Goal: Task Accomplishment & Management: Complete application form

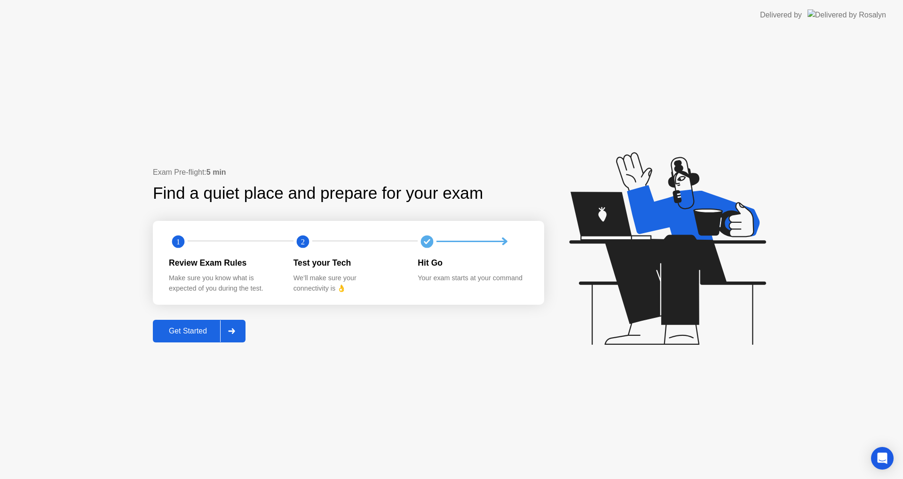
click at [189, 337] on button "Get Started" at bounding box center [199, 331] width 93 height 23
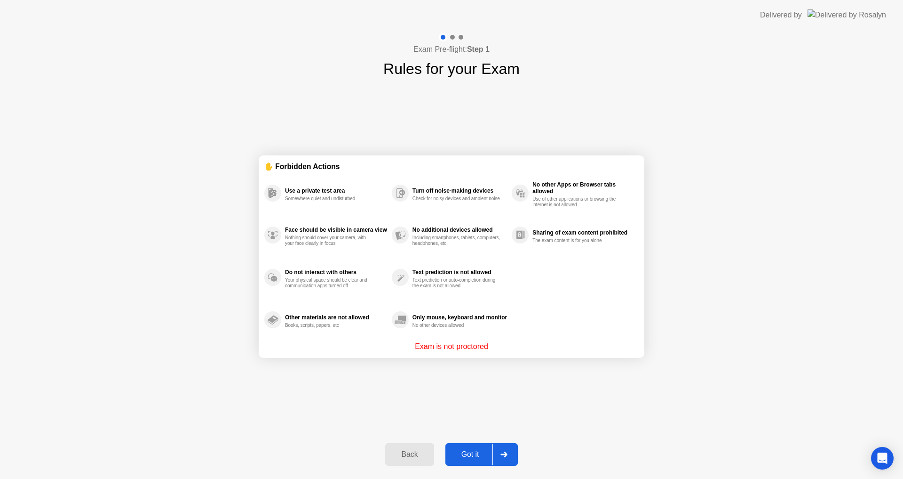
click at [485, 452] on div "Got it" at bounding box center [470, 454] width 44 height 8
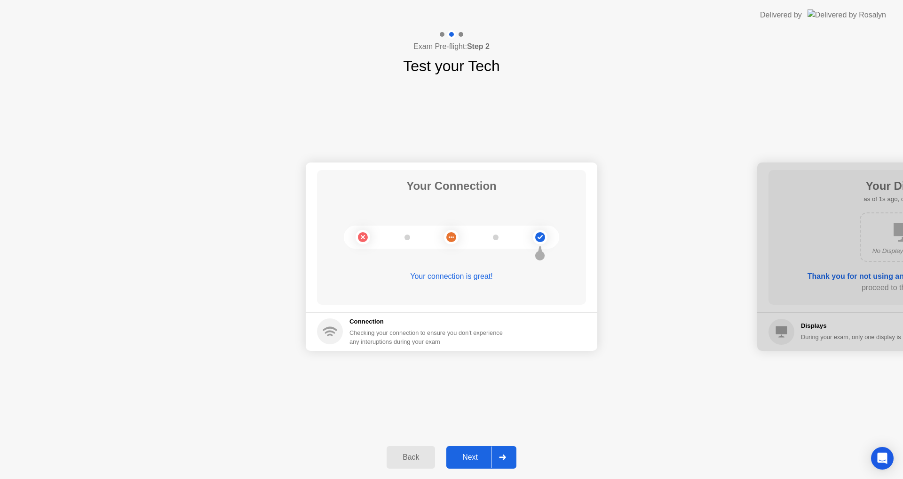
click at [493, 457] on div at bounding box center [502, 457] width 23 height 22
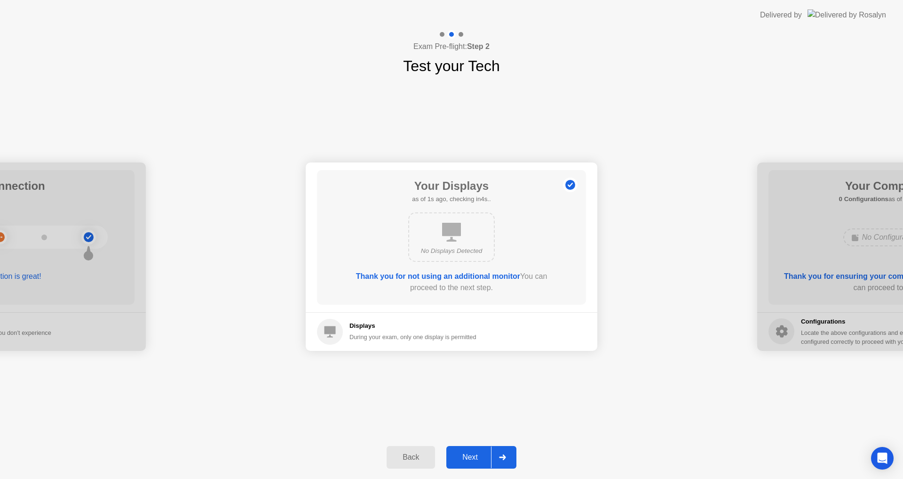
click at [493, 456] on div at bounding box center [502, 457] width 23 height 22
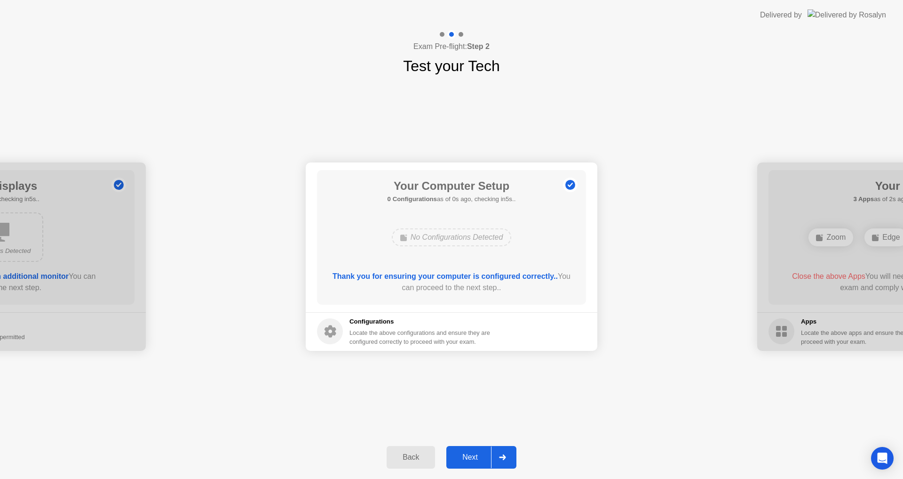
click at [493, 456] on div at bounding box center [502, 457] width 23 height 22
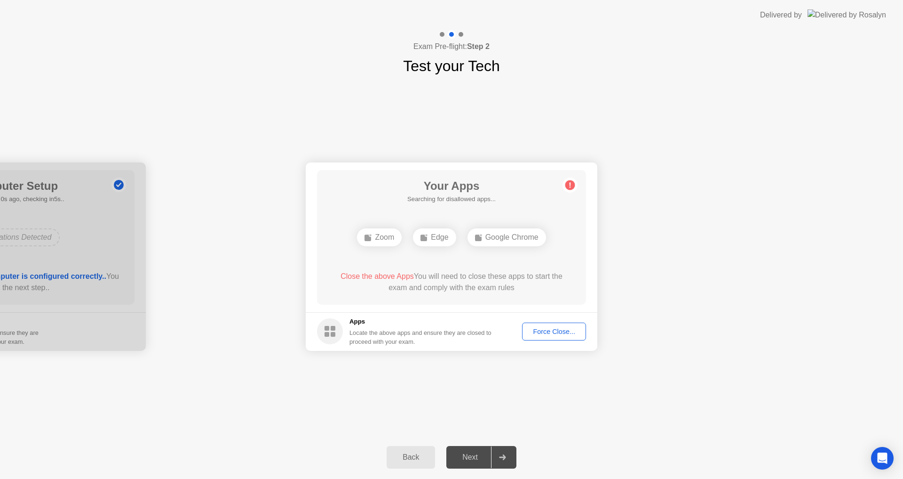
click at [553, 331] on div "Force Close..." at bounding box center [554, 332] width 57 height 8
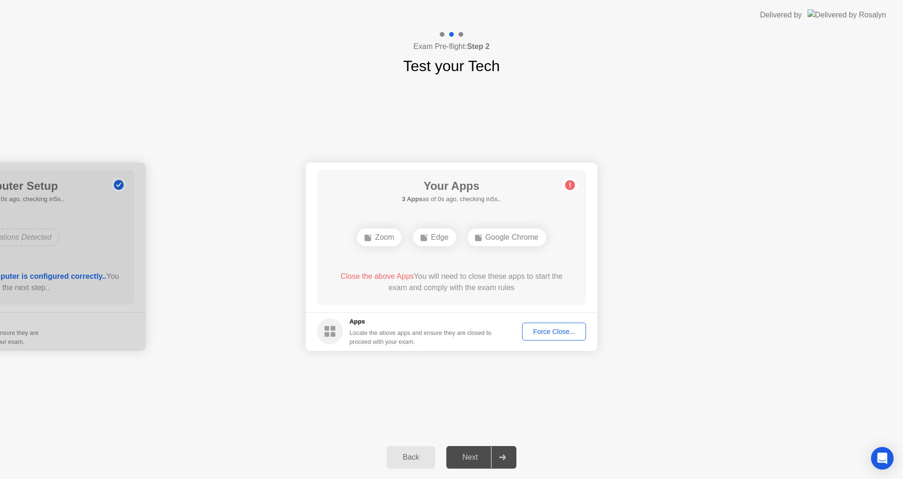
click at [542, 318] on footer "Apps Locate the above apps and ensure they are closed to proceed with your exam…" at bounding box center [452, 331] width 292 height 39
click at [549, 330] on div "Force Close..." at bounding box center [554, 332] width 57 height 8
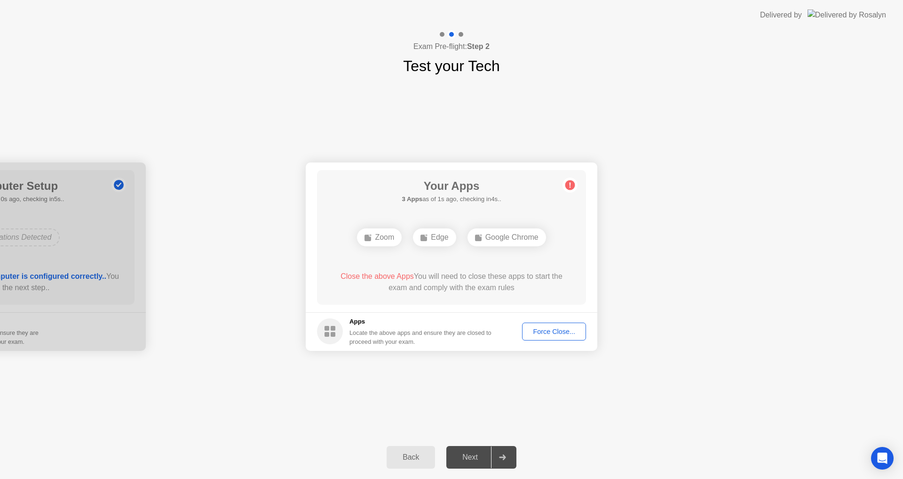
click at [562, 332] on div "Force Close..." at bounding box center [554, 332] width 57 height 8
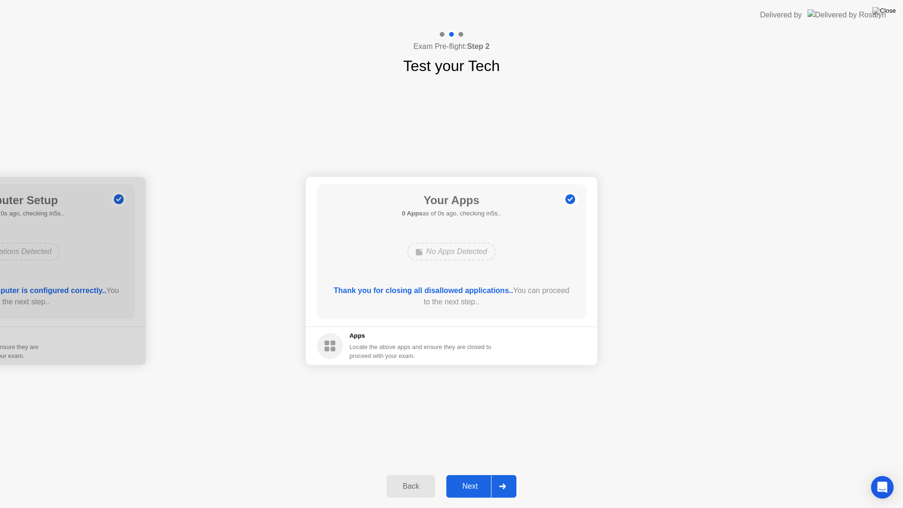
click at [496, 478] on div at bounding box center [502, 487] width 23 height 22
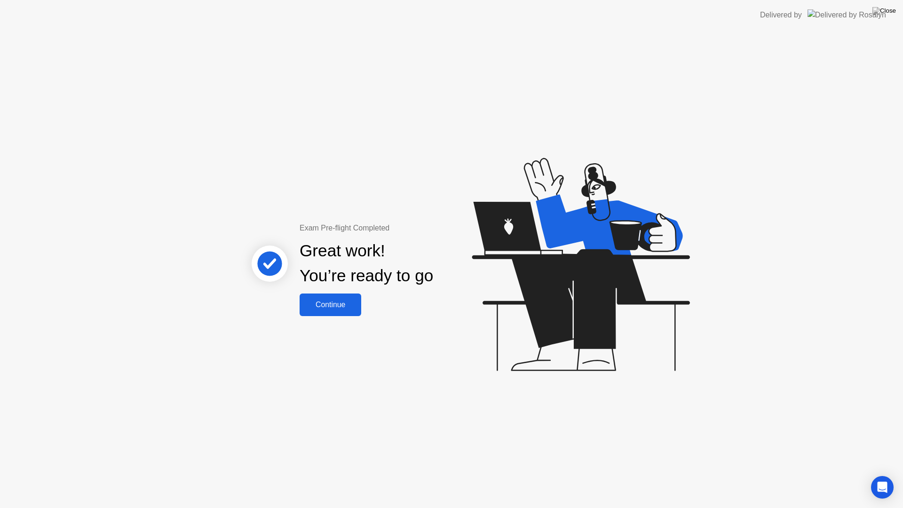
click at [332, 309] on div "Continue" at bounding box center [331, 305] width 56 height 8
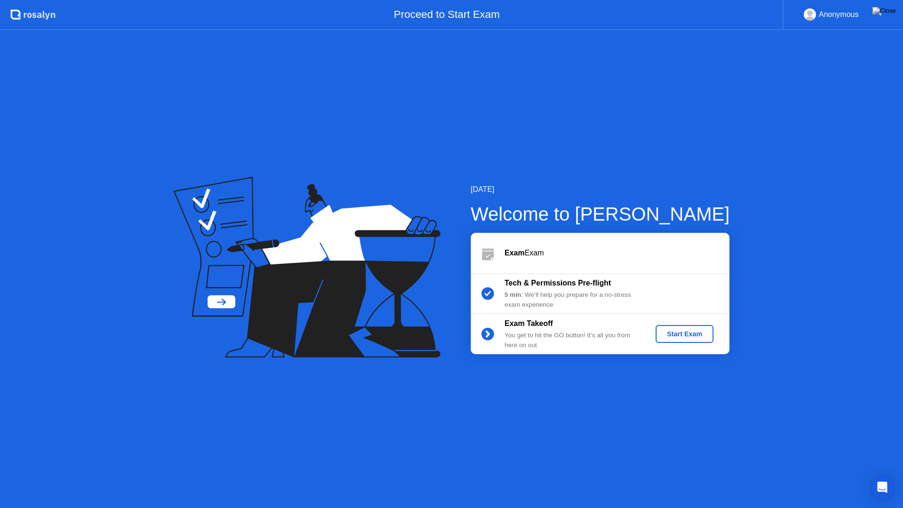
click at [696, 330] on div "Start Exam" at bounding box center [685, 334] width 50 height 8
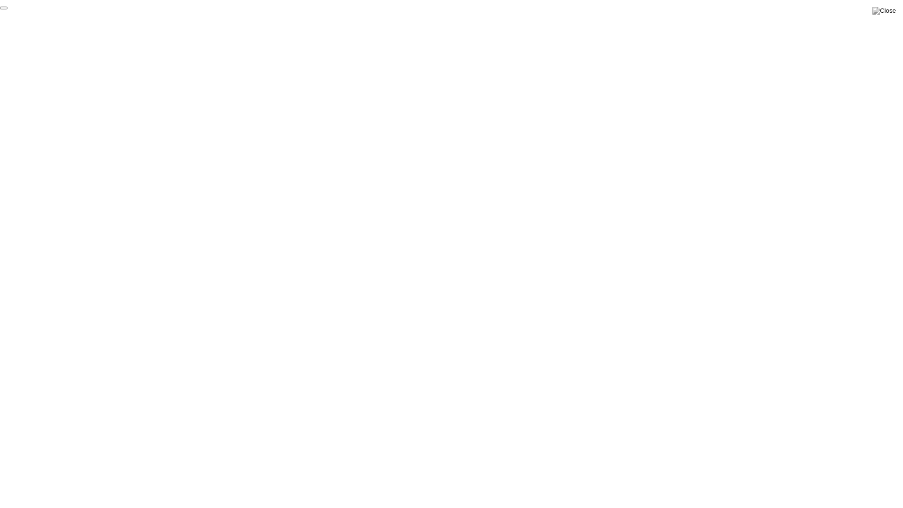
click at [8, 9] on button "End Proctoring Session" at bounding box center [4, 8] width 8 height 3
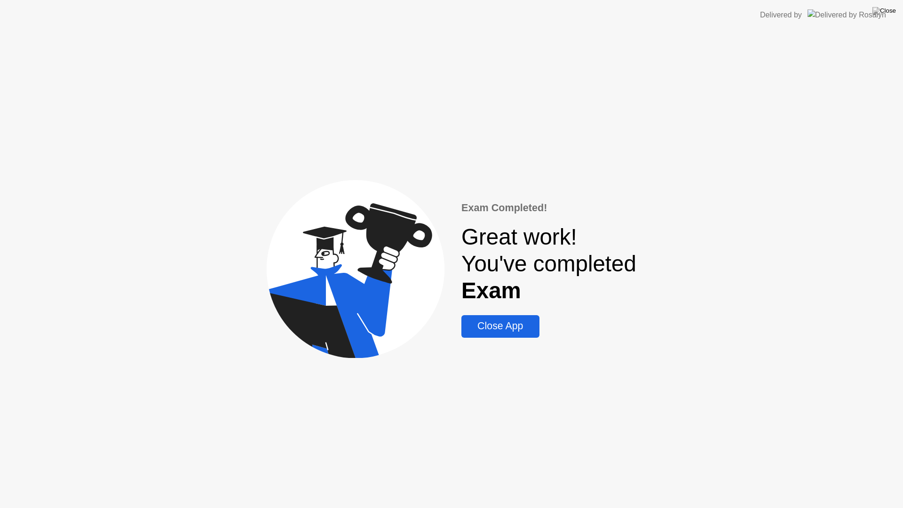
click at [490, 327] on div "Close App" at bounding box center [500, 326] width 72 height 12
